Goal: Information Seeking & Learning: Learn about a topic

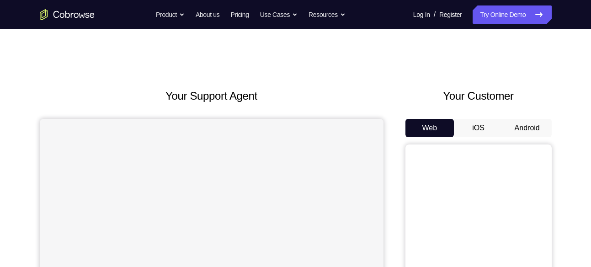
click at [513, 123] on button "Android" at bounding box center [527, 128] width 49 height 18
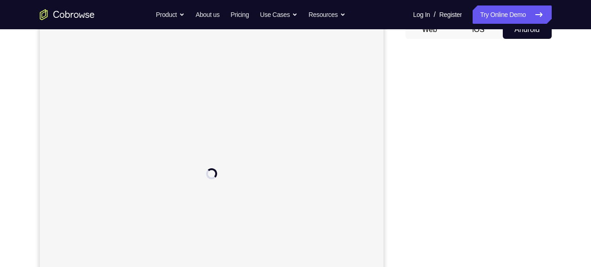
scroll to position [99, 0]
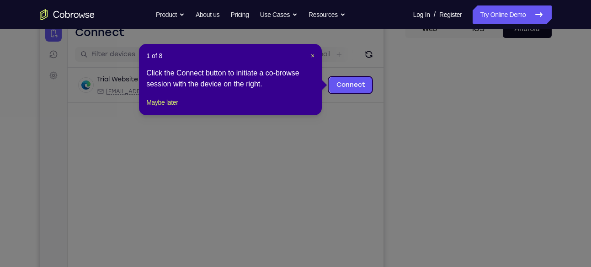
click at [480, 142] on icon at bounding box center [299, 133] width 598 height 267
click at [312, 52] on span "×" at bounding box center [313, 55] width 4 height 7
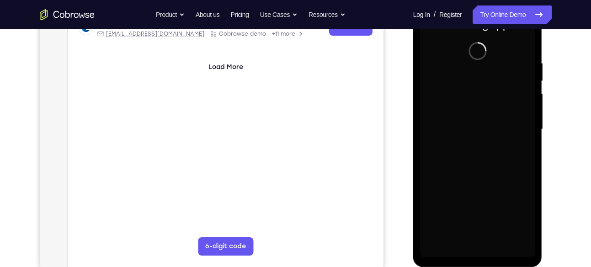
scroll to position [158, 0]
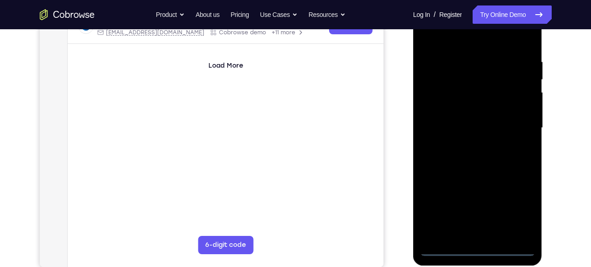
click at [478, 248] on div at bounding box center [477, 128] width 115 height 256
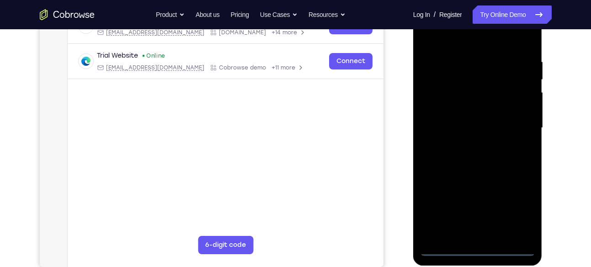
click at [518, 213] on div at bounding box center [477, 128] width 115 height 256
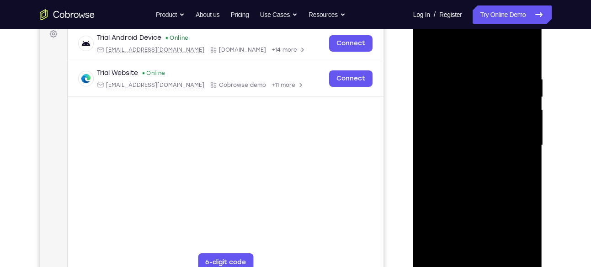
scroll to position [134, 0]
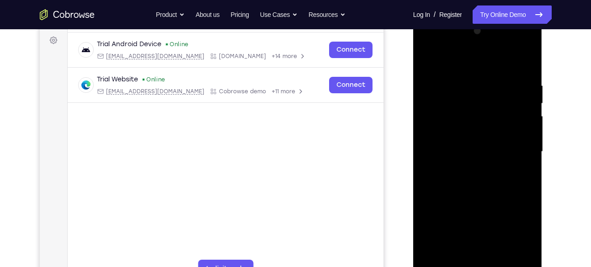
drag, startPoint x: 460, startPoint y: 58, endPoint x: 480, endPoint y: 63, distance: 20.4
click at [480, 63] on div at bounding box center [477, 152] width 115 height 256
click at [514, 145] on div at bounding box center [477, 152] width 115 height 256
click at [469, 168] on div at bounding box center [477, 152] width 115 height 256
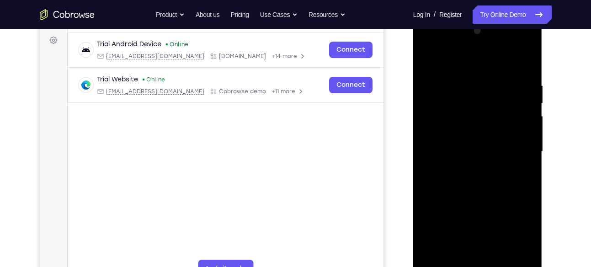
click at [453, 141] on div at bounding box center [477, 152] width 115 height 256
click at [470, 116] on div at bounding box center [477, 152] width 115 height 256
click at [476, 147] on div at bounding box center [477, 152] width 115 height 256
click at [478, 179] on div at bounding box center [477, 152] width 115 height 256
click at [487, 180] on div at bounding box center [477, 152] width 115 height 256
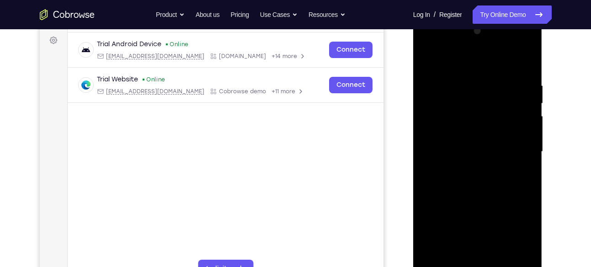
click at [487, 180] on div at bounding box center [477, 152] width 115 height 256
click at [490, 215] on div at bounding box center [477, 152] width 115 height 256
click at [477, 139] on div at bounding box center [477, 152] width 115 height 256
drag, startPoint x: 516, startPoint y: 184, endPoint x: 515, endPoint y: 140, distance: 43.9
click at [515, 140] on div at bounding box center [477, 152] width 115 height 256
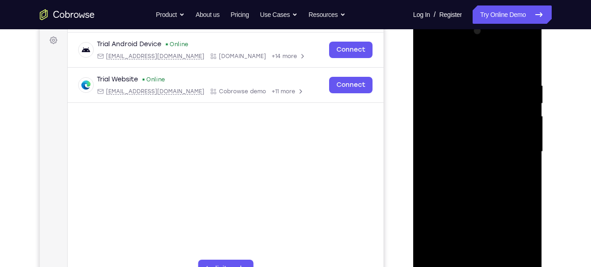
click at [493, 257] on div at bounding box center [477, 152] width 115 height 256
click at [471, 165] on div at bounding box center [477, 152] width 115 height 256
click at [469, 160] on div at bounding box center [477, 152] width 115 height 256
click at [483, 121] on div at bounding box center [477, 152] width 115 height 256
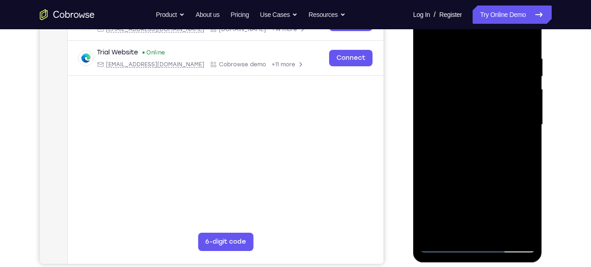
scroll to position [162, 0]
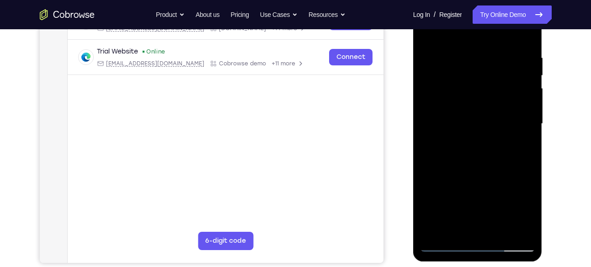
click at [482, 167] on div at bounding box center [477, 124] width 115 height 256
click at [482, 145] on div at bounding box center [477, 124] width 115 height 256
click at [482, 168] on div at bounding box center [477, 124] width 115 height 256
click at [482, 154] on div at bounding box center [477, 124] width 115 height 256
click at [462, 140] on div at bounding box center [477, 124] width 115 height 256
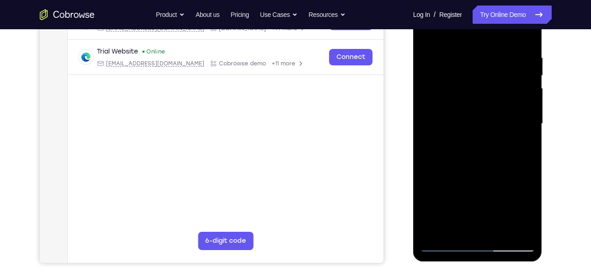
click at [472, 95] on div at bounding box center [477, 124] width 115 height 256
click at [477, 164] on div at bounding box center [477, 124] width 115 height 256
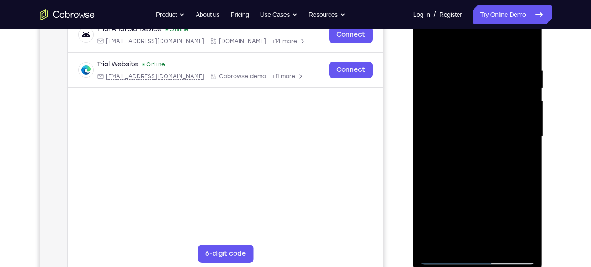
scroll to position [149, 0]
click at [492, 177] on div at bounding box center [477, 137] width 115 height 256
drag, startPoint x: 491, startPoint y: 175, endPoint x: 484, endPoint y: 123, distance: 52.6
click at [484, 123] on div at bounding box center [477, 137] width 115 height 256
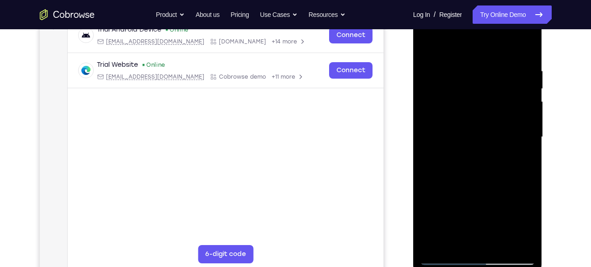
click at [484, 123] on div at bounding box center [477, 137] width 115 height 256
click at [528, 128] on div at bounding box center [477, 137] width 115 height 256
click at [423, 123] on div at bounding box center [477, 137] width 115 height 256
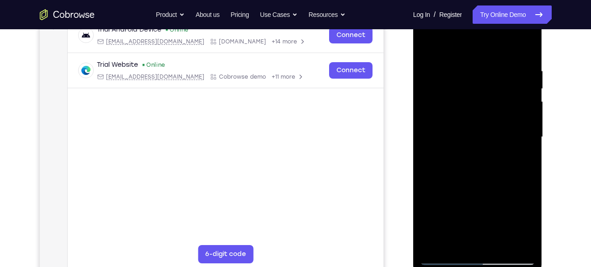
click at [423, 123] on div at bounding box center [477, 137] width 115 height 256
click at [501, 244] on div at bounding box center [477, 137] width 115 height 256
click at [468, 167] on div at bounding box center [477, 137] width 115 height 256
click at [514, 150] on div at bounding box center [477, 137] width 115 height 256
click at [481, 134] on div at bounding box center [477, 137] width 115 height 256
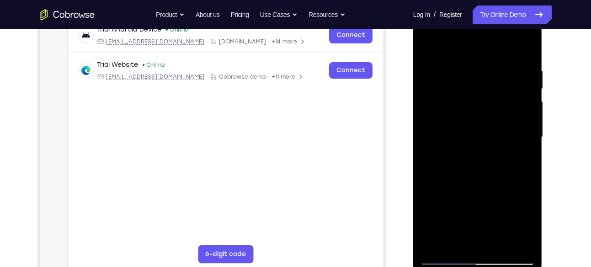
click at [523, 163] on div at bounding box center [477, 137] width 115 height 256
click at [518, 161] on div at bounding box center [477, 137] width 115 height 256
click at [427, 48] on div at bounding box center [477, 137] width 115 height 256
click at [481, 152] on div at bounding box center [477, 137] width 115 height 256
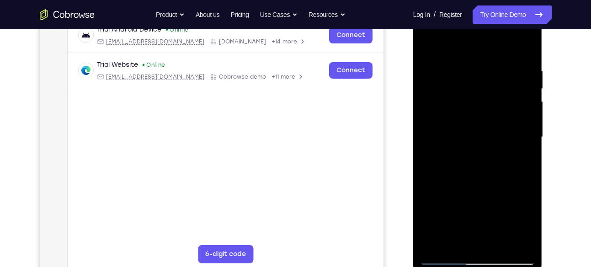
click at [469, 241] on div at bounding box center [477, 137] width 115 height 256
click at [522, 160] on div at bounding box center [477, 137] width 115 height 256
click at [522, 159] on div at bounding box center [477, 137] width 115 height 256
click at [521, 160] on div at bounding box center [477, 137] width 115 height 256
drag, startPoint x: 499, startPoint y: 82, endPoint x: 505, endPoint y: 219, distance: 136.8
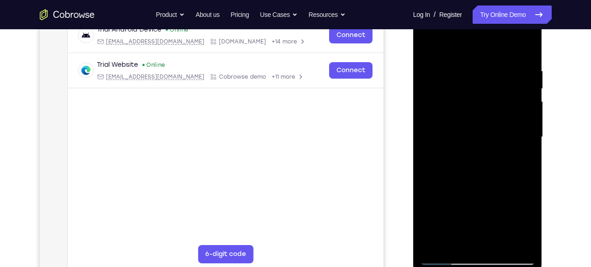
click at [505, 219] on div at bounding box center [477, 137] width 115 height 256
drag, startPoint x: 502, startPoint y: 126, endPoint x: 503, endPoint y: 99, distance: 27.5
click at [503, 99] on div at bounding box center [477, 137] width 115 height 256
drag, startPoint x: 492, startPoint y: 129, endPoint x: 492, endPoint y: 107, distance: 21.9
click at [492, 107] on div at bounding box center [477, 137] width 115 height 256
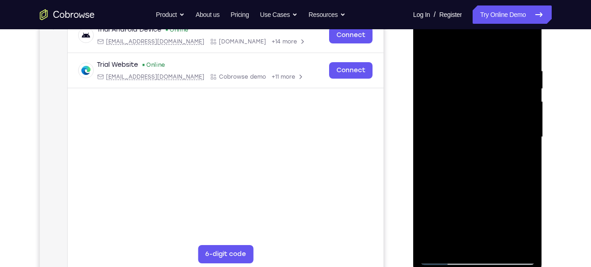
drag, startPoint x: 487, startPoint y: 132, endPoint x: 488, endPoint y: 106, distance: 26.1
click at [488, 106] on div at bounding box center [477, 137] width 115 height 256
drag, startPoint x: 484, startPoint y: 126, endPoint x: 492, endPoint y: 57, distance: 69.1
click at [492, 57] on div at bounding box center [477, 137] width 115 height 256
click at [521, 160] on div at bounding box center [477, 137] width 115 height 256
